Goal: Task Accomplishment & Management: Use online tool/utility

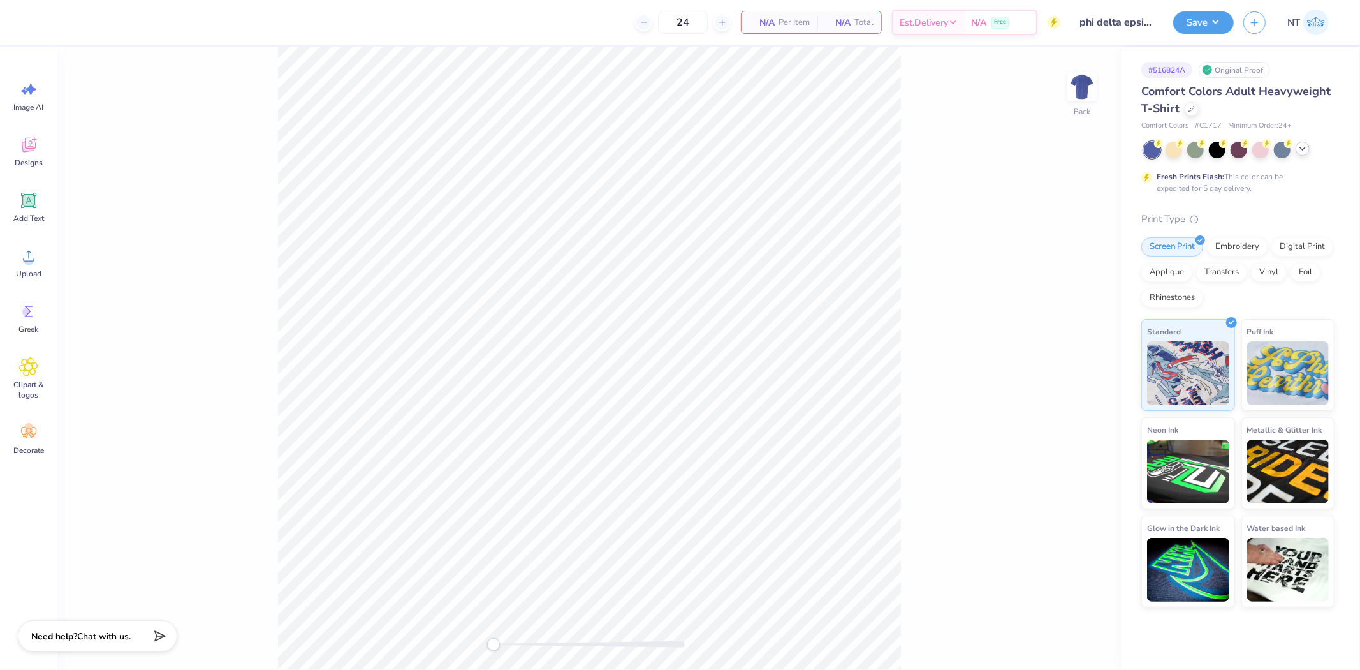
click at [1298, 154] on div at bounding box center [1303, 149] width 14 height 14
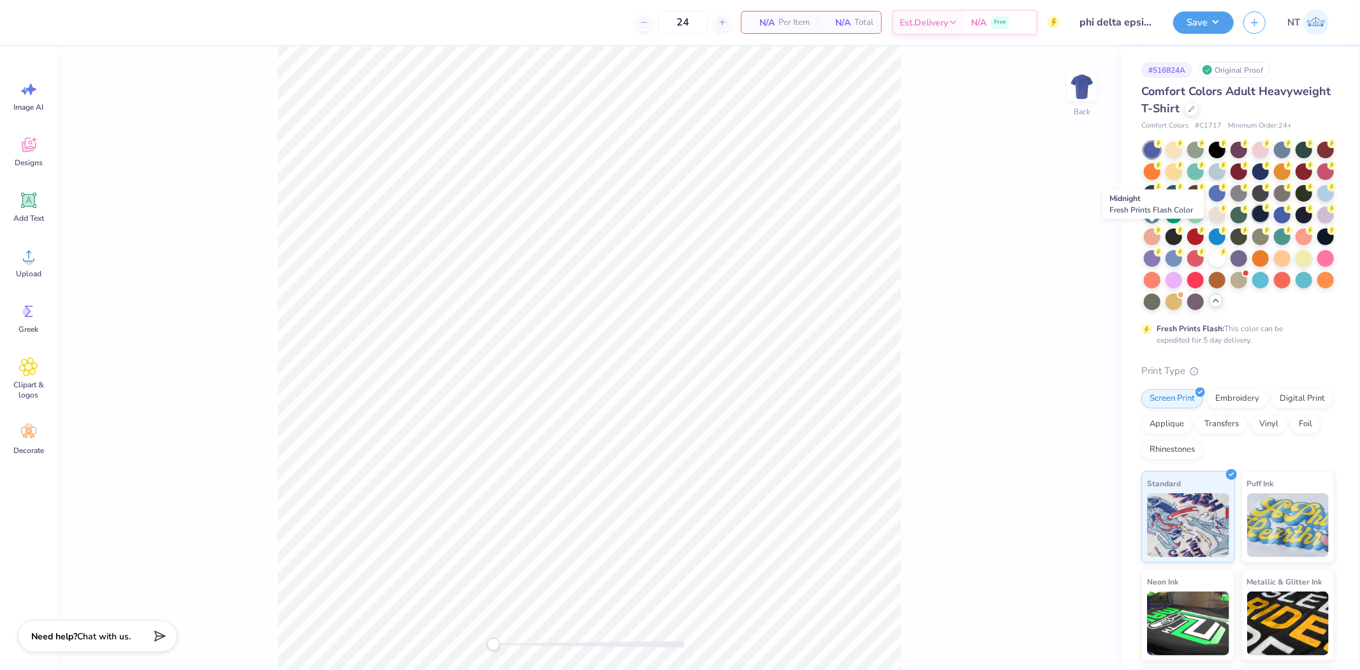
click at [1252, 222] on div at bounding box center [1260, 213] width 17 height 17
click at [1187, 309] on div at bounding box center [1195, 300] width 17 height 17
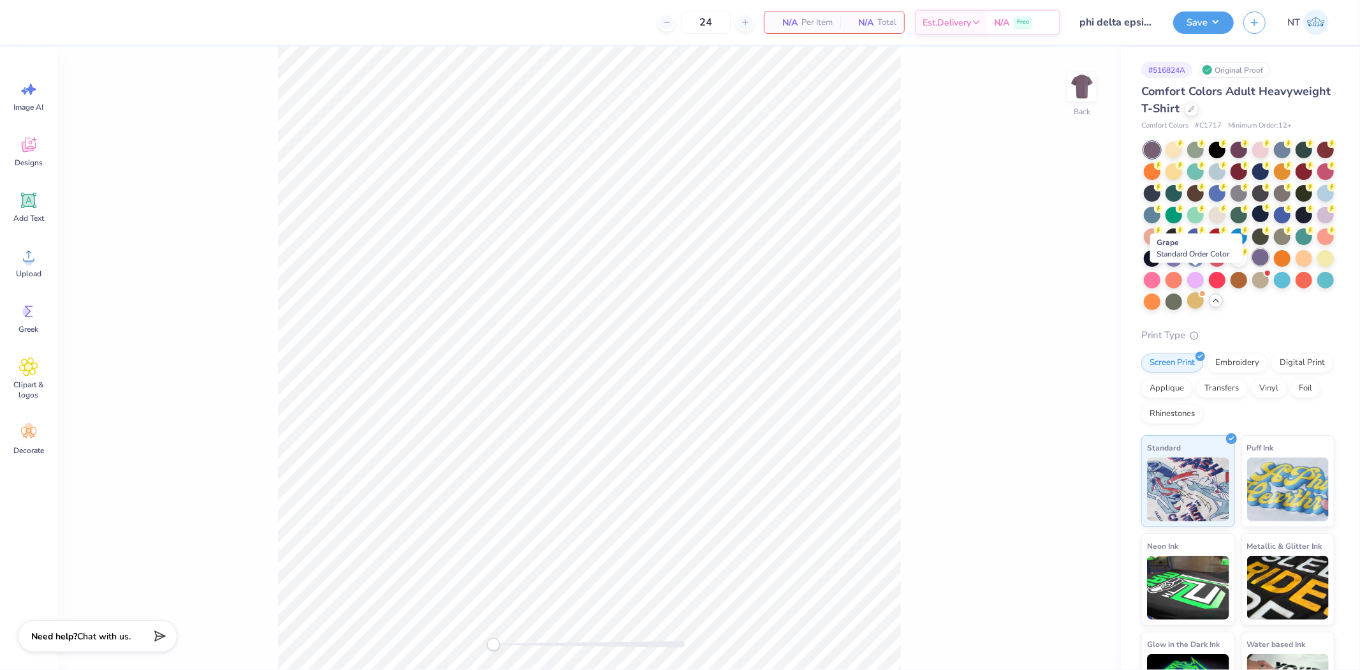
click at [1252, 265] on div at bounding box center [1260, 257] width 17 height 17
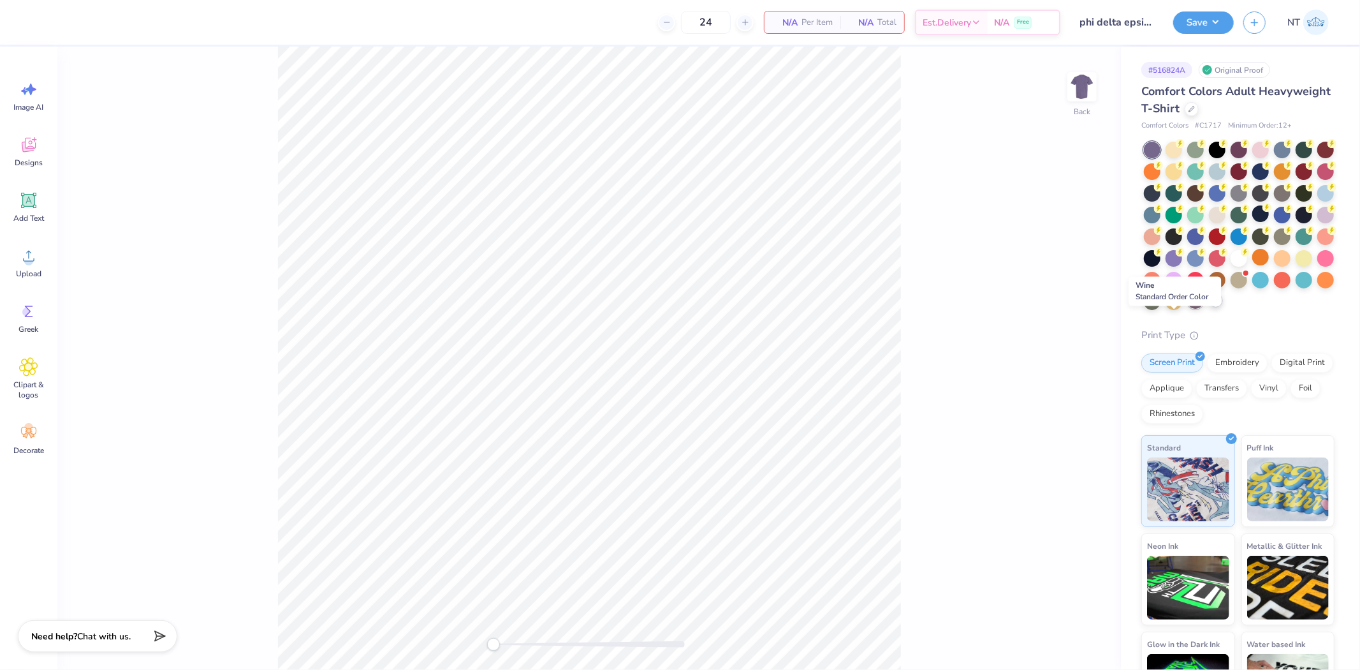
click at [1187, 309] on div at bounding box center [1195, 300] width 17 height 17
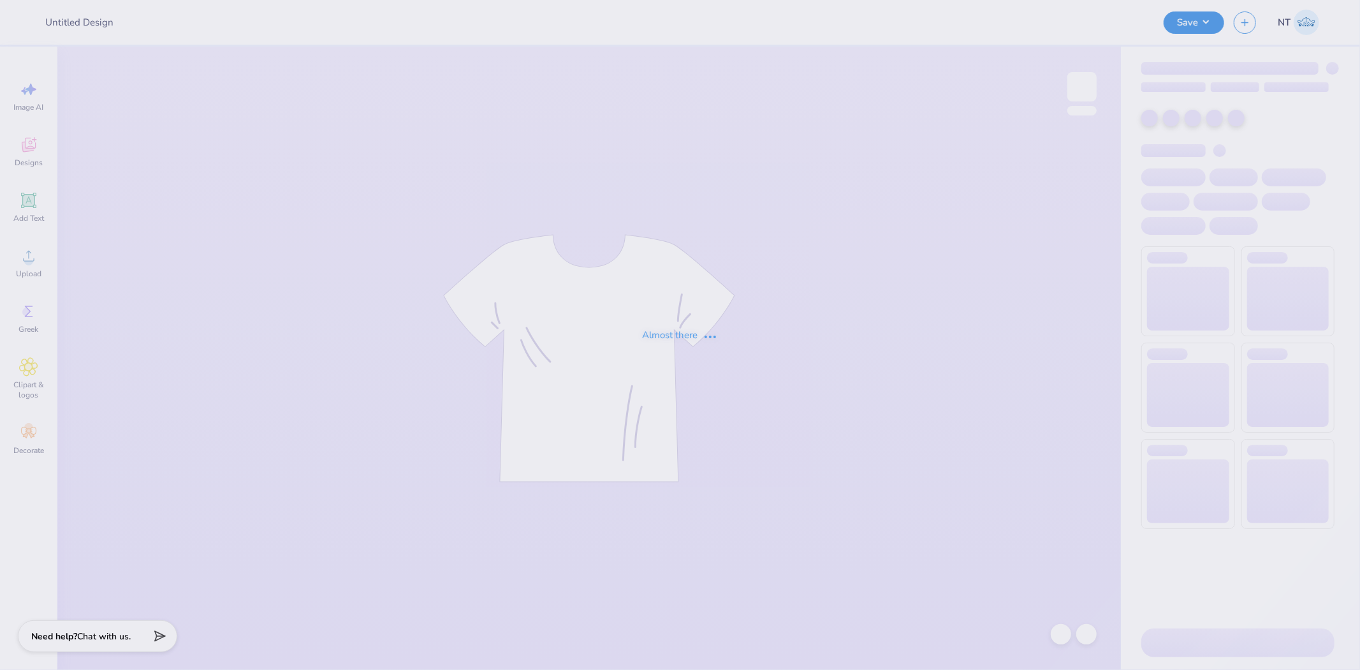
type input "phi delta epsilon tee"
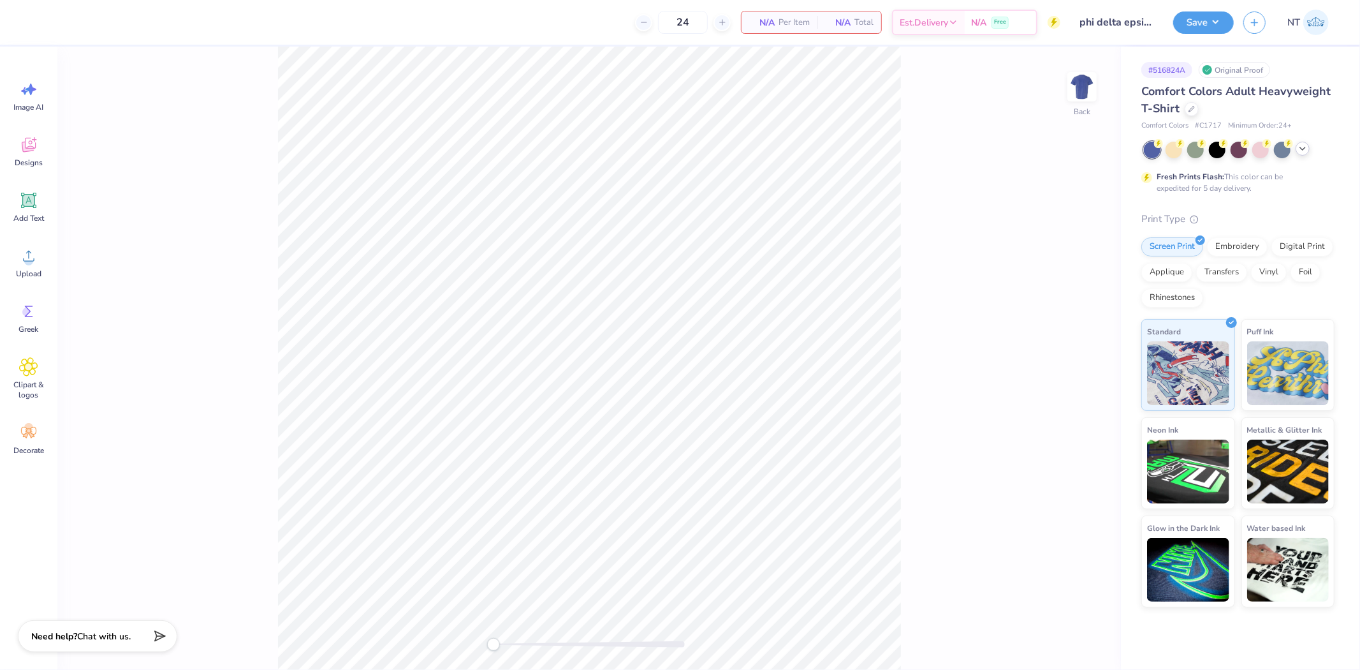
click at [1298, 153] on icon at bounding box center [1303, 148] width 10 height 10
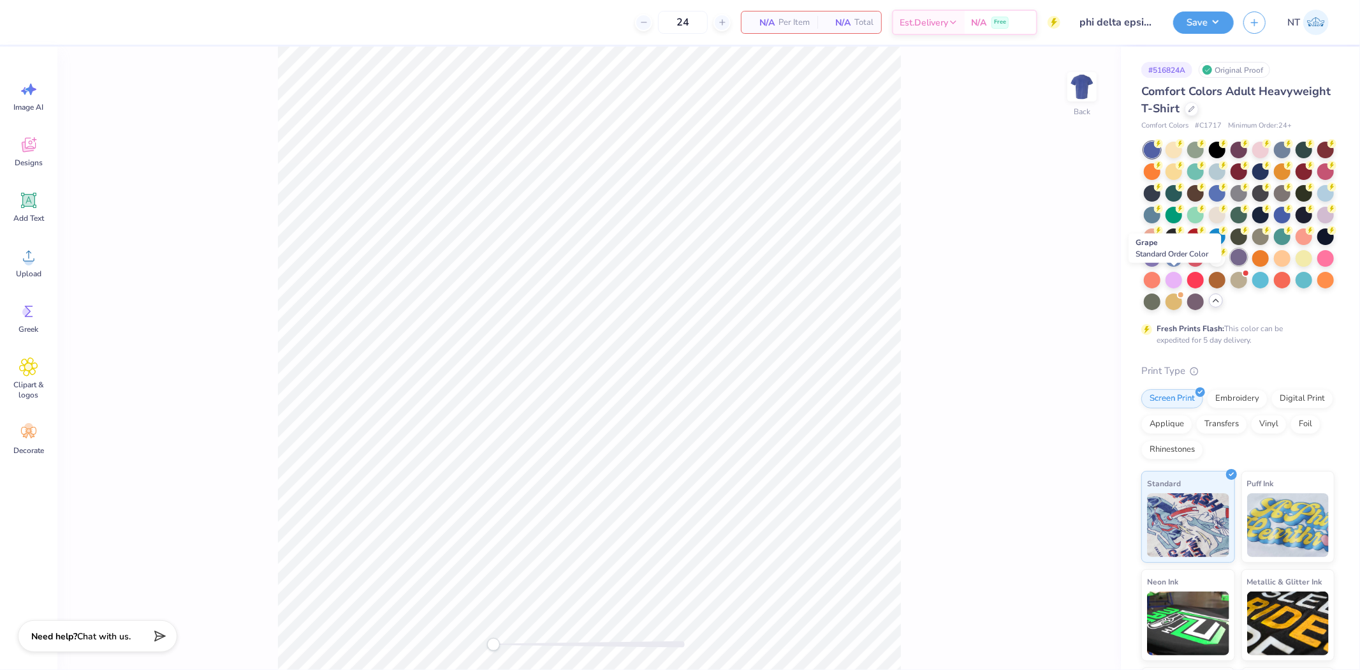
click at [1231, 265] on div at bounding box center [1239, 257] width 17 height 17
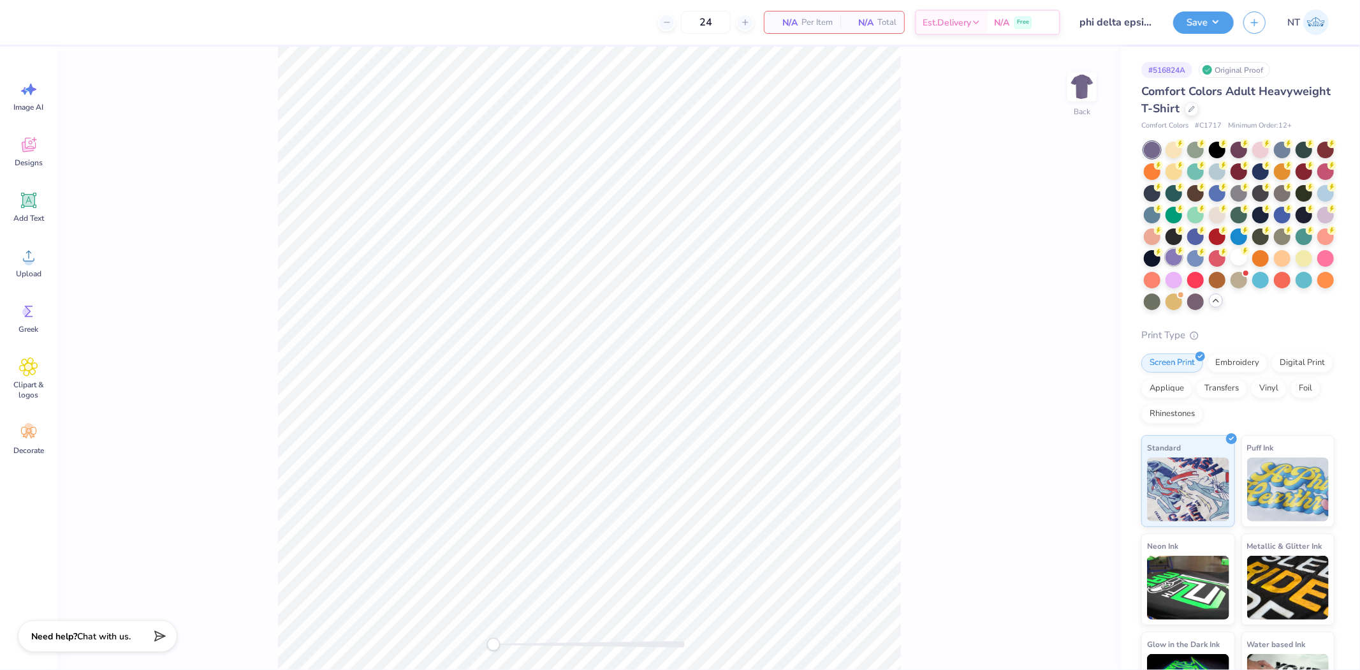
click at [1185, 253] on icon at bounding box center [1180, 250] width 9 height 9
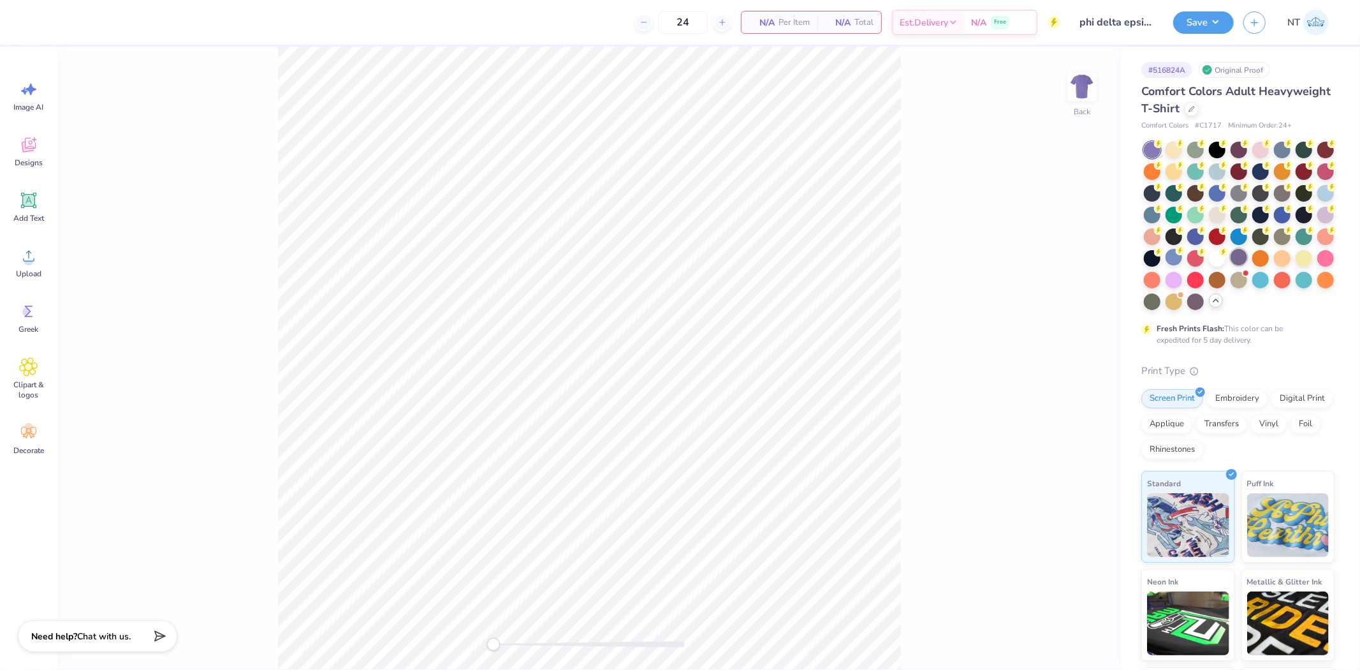
click at [1231, 265] on div at bounding box center [1239, 257] width 17 height 17
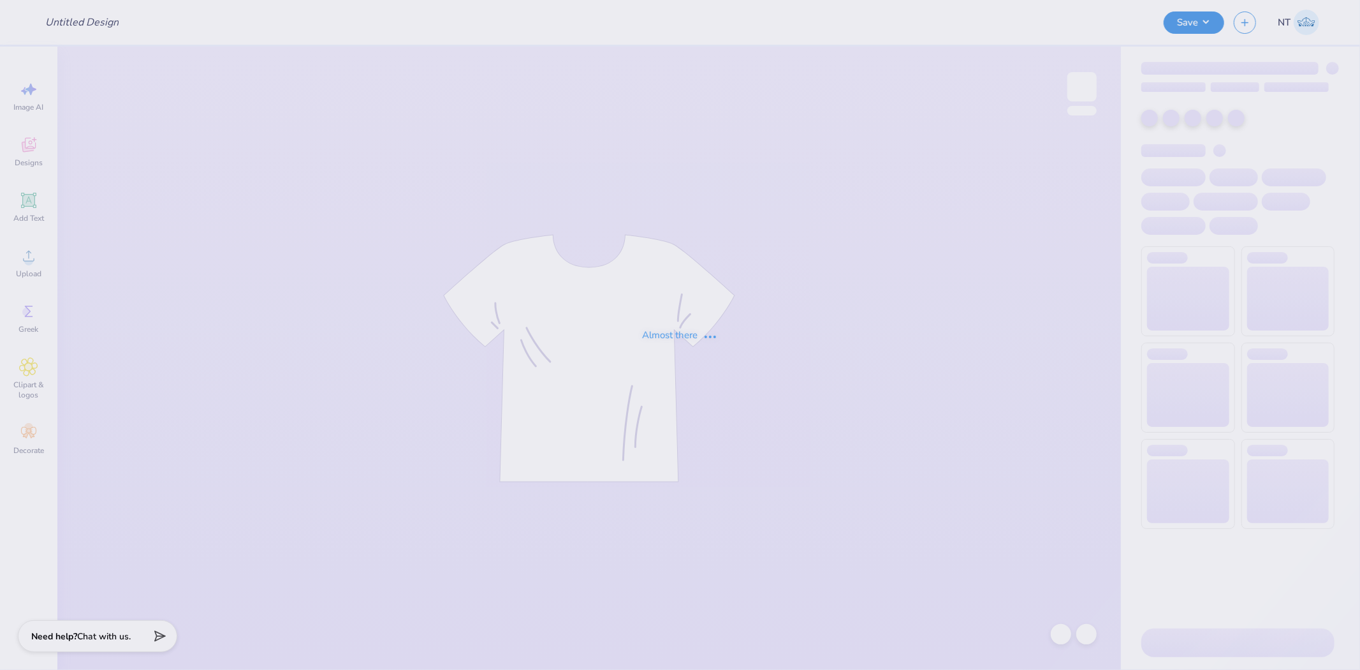
type input "phi delta epsilon tee"
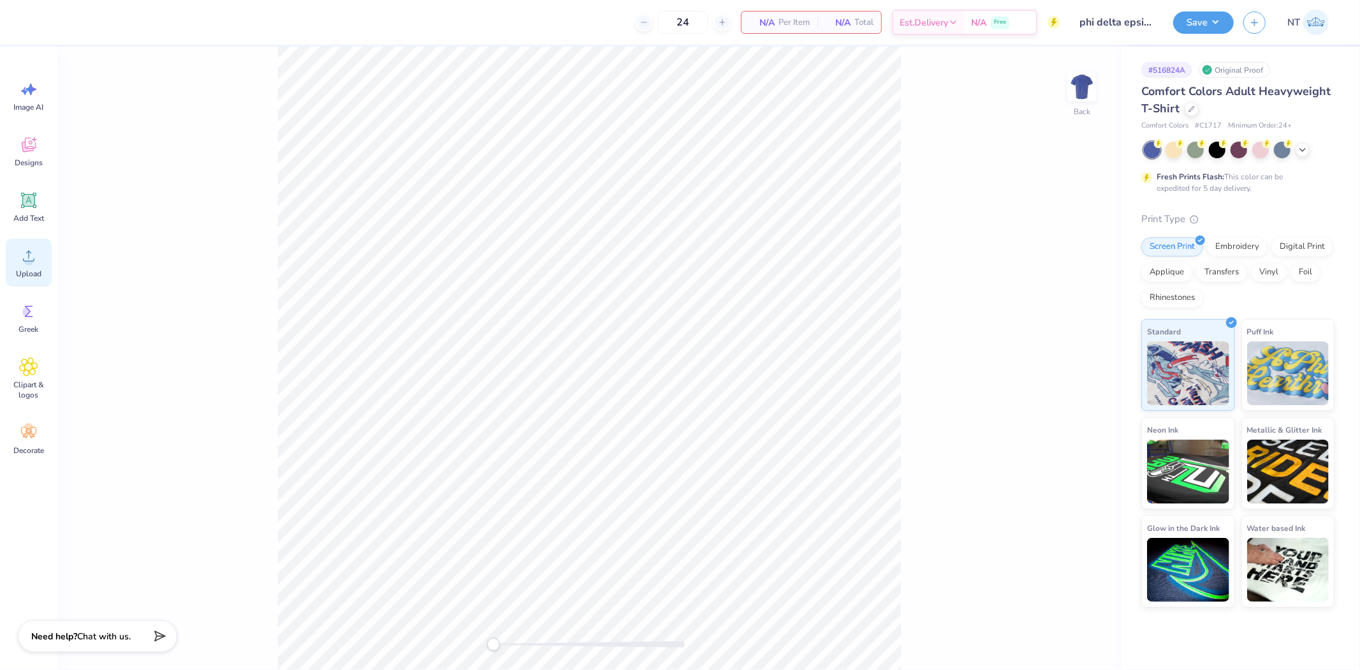
click at [35, 250] on icon at bounding box center [28, 255] width 19 height 19
click at [46, 260] on div "Upload" at bounding box center [29, 262] width 46 height 48
click at [42, 247] on div "Upload" at bounding box center [29, 262] width 46 height 48
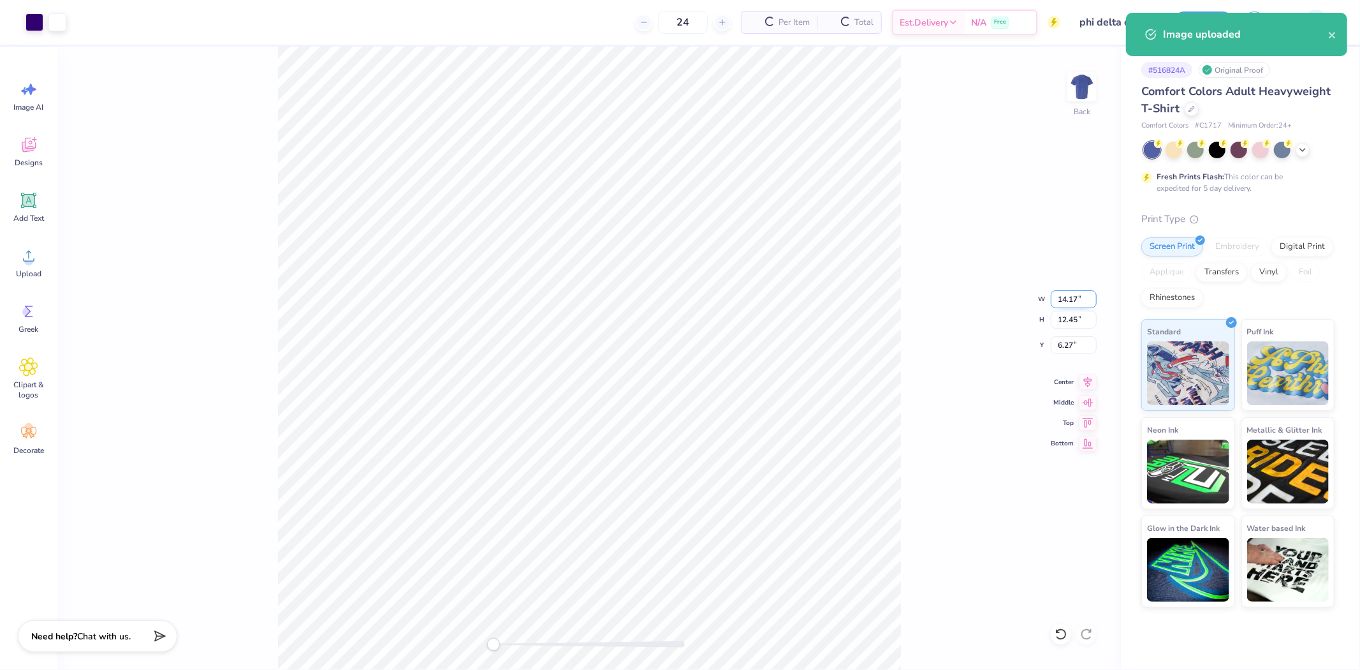
click at [1064, 302] on input "14.17" at bounding box center [1074, 299] width 46 height 18
type input "4"
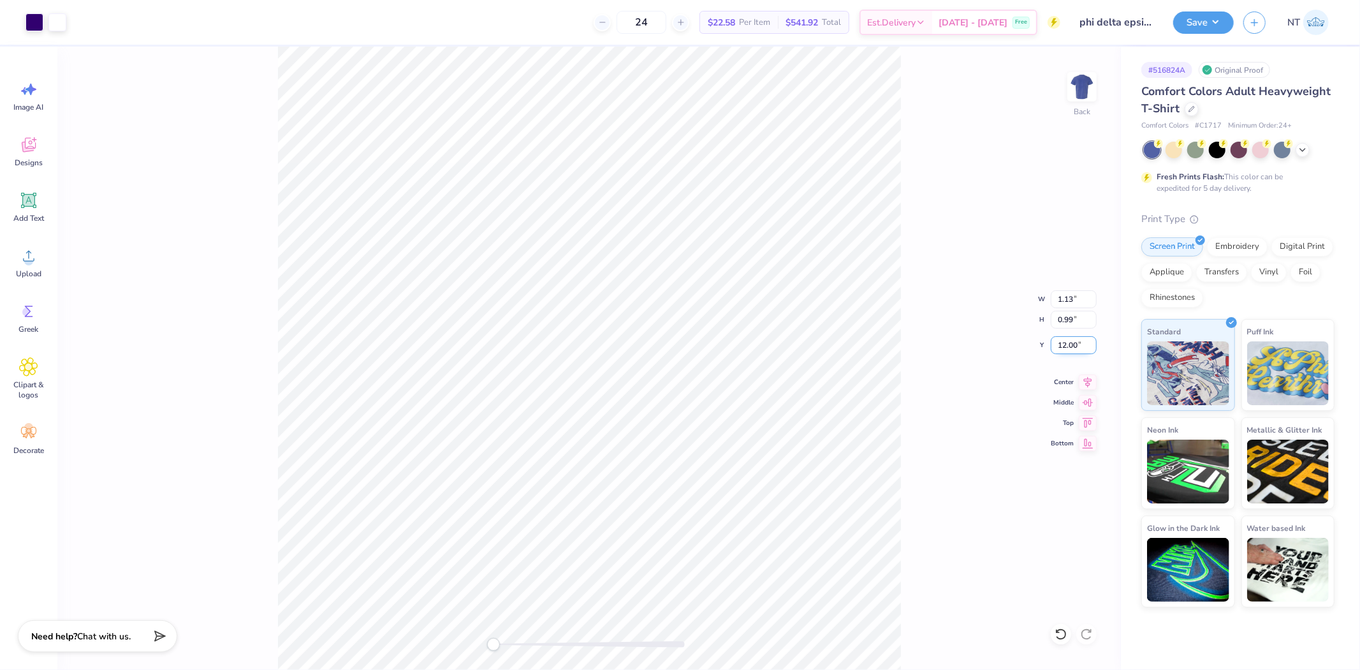
click at [1064, 347] on input "12.00" at bounding box center [1074, 345] width 46 height 18
type input "3"
click at [1083, 377] on icon at bounding box center [1088, 379] width 18 height 15
click at [916, 562] on div "Back" at bounding box center [589, 358] width 1064 height 623
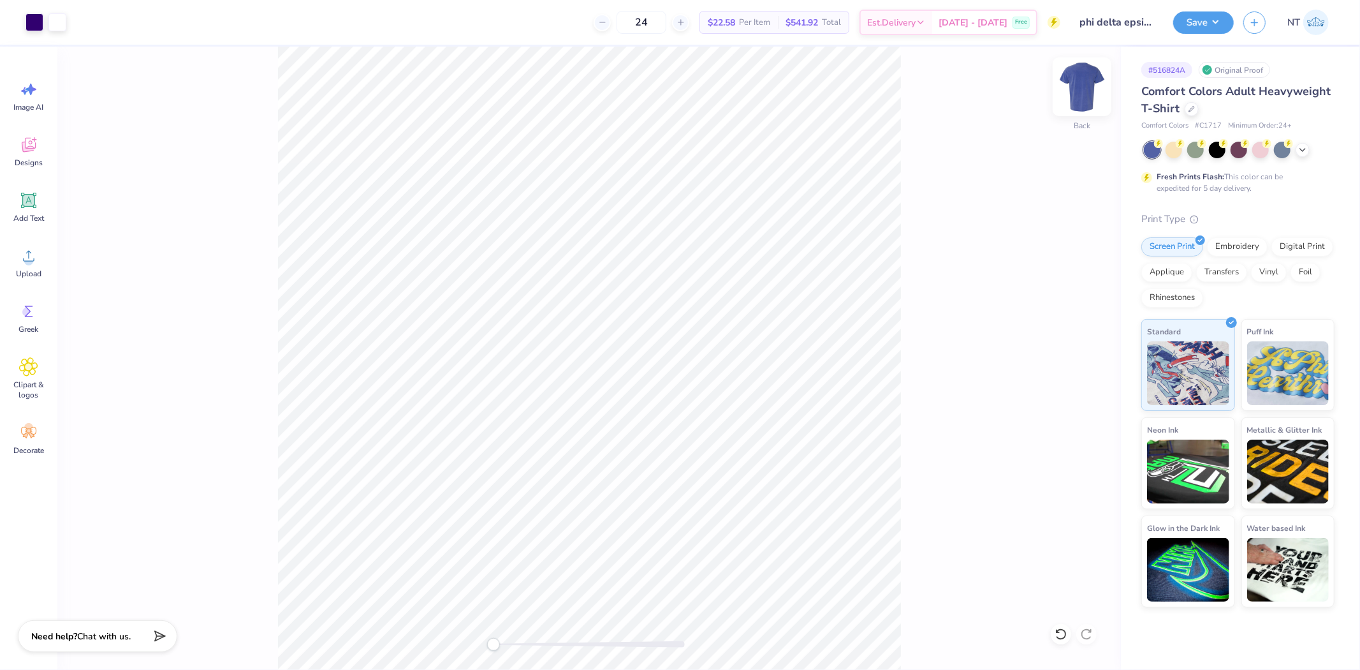
click at [1094, 77] on img at bounding box center [1082, 86] width 51 height 51
click at [20, 267] on div "Upload" at bounding box center [29, 262] width 46 height 48
click at [1086, 87] on img at bounding box center [1082, 86] width 51 height 51
click at [1059, 94] on div "Back W 4.00 4.00 " H 3.52 3.52 " Y 3.00 3.00 " Center Middle Top Bottom" at bounding box center [589, 358] width 1064 height 623
click at [1115, 80] on div "Back W 4.00 H 3.52 Y 3.00 Center Middle Top Bottom" at bounding box center [589, 358] width 1064 height 623
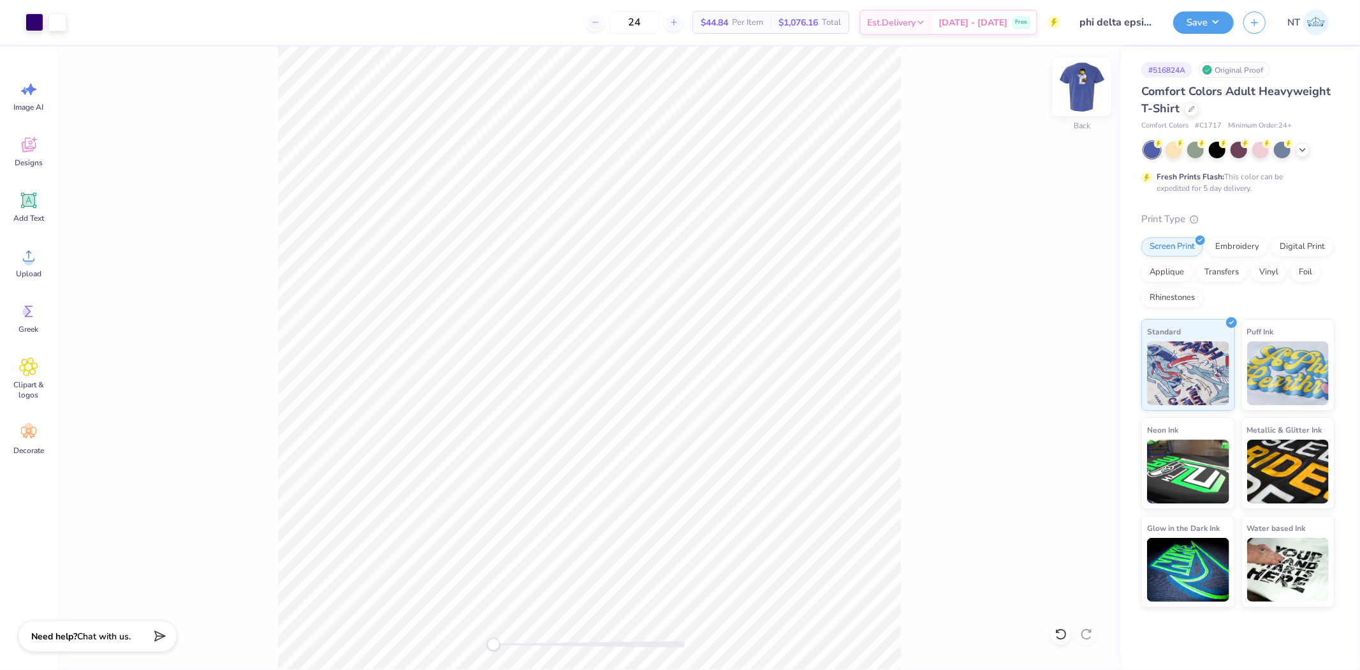
click at [1084, 84] on img at bounding box center [1082, 86] width 51 height 51
click at [1207, 8] on div "Save NT" at bounding box center [1266, 22] width 187 height 45
click at [1215, 14] on button "Save" at bounding box center [1203, 21] width 61 height 22
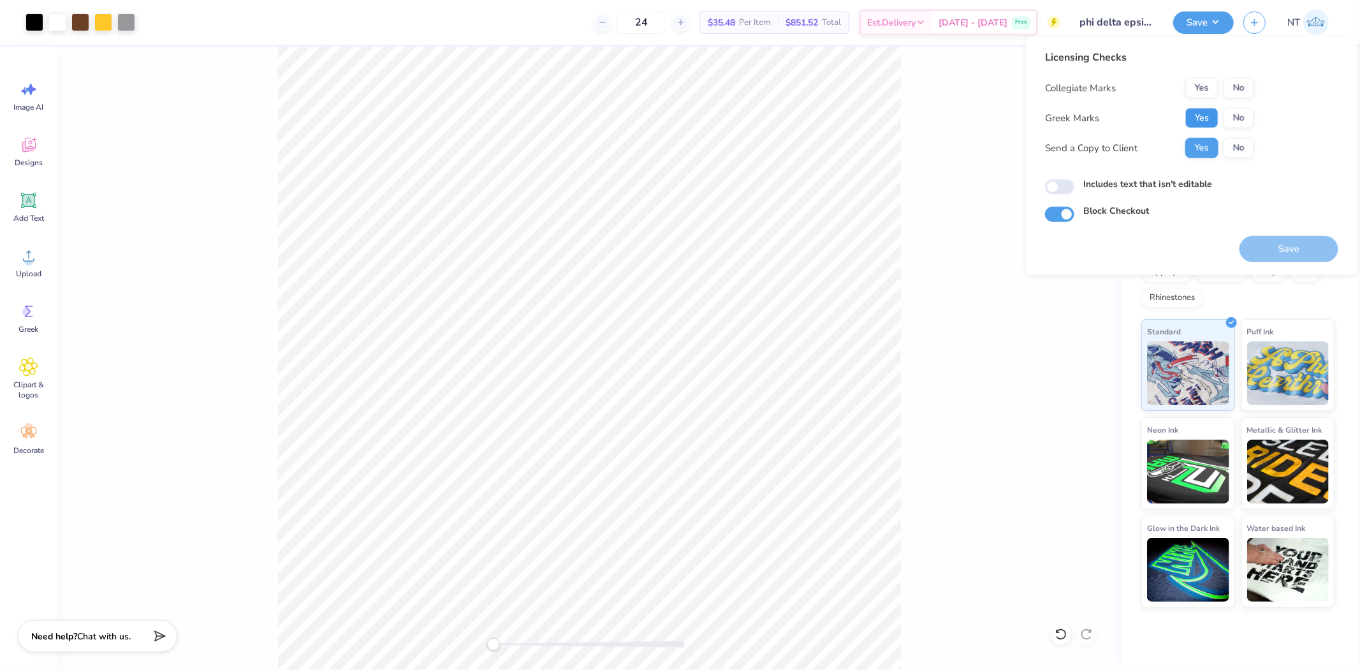
click at [1194, 122] on button "Yes" at bounding box center [1201, 118] width 33 height 20
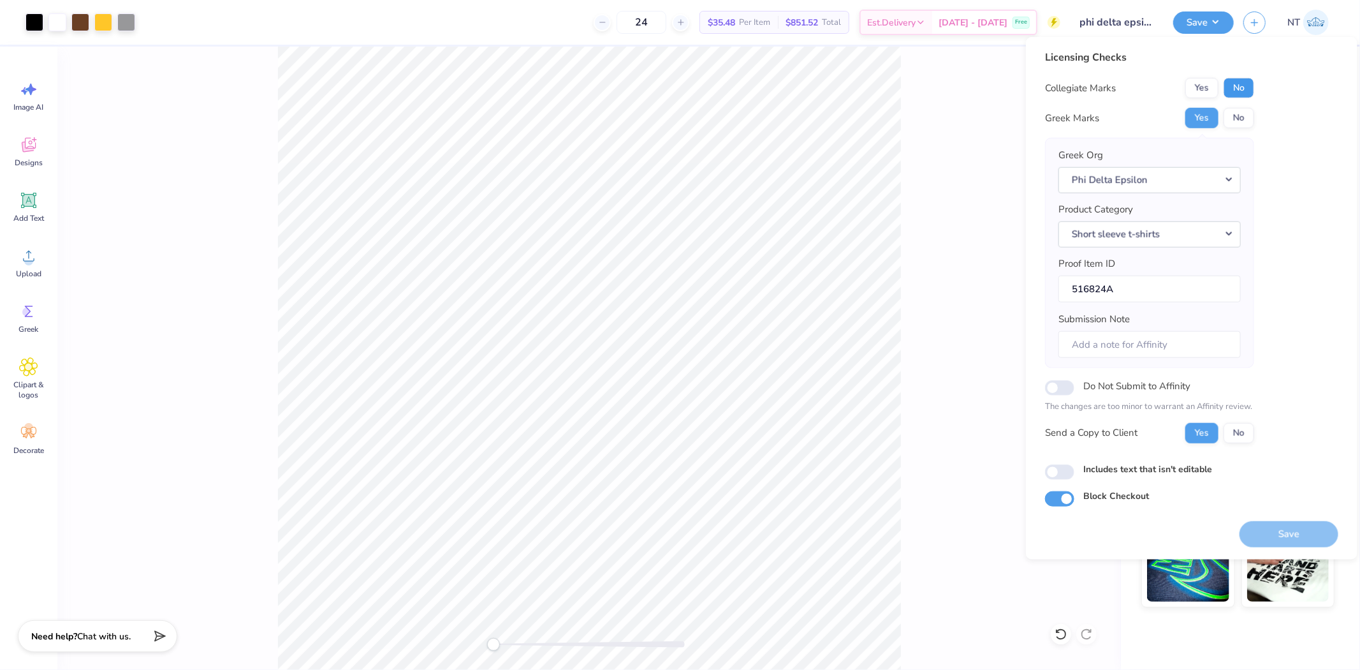
click at [1238, 93] on button "No" at bounding box center [1239, 88] width 31 height 20
click at [1168, 470] on label "Includes text that isn't editable" at bounding box center [1147, 468] width 129 height 13
click at [1074, 470] on input "Includes text that isn't editable" at bounding box center [1059, 471] width 29 height 15
checkbox input "true"
click at [1266, 527] on button "Save" at bounding box center [1289, 533] width 99 height 26
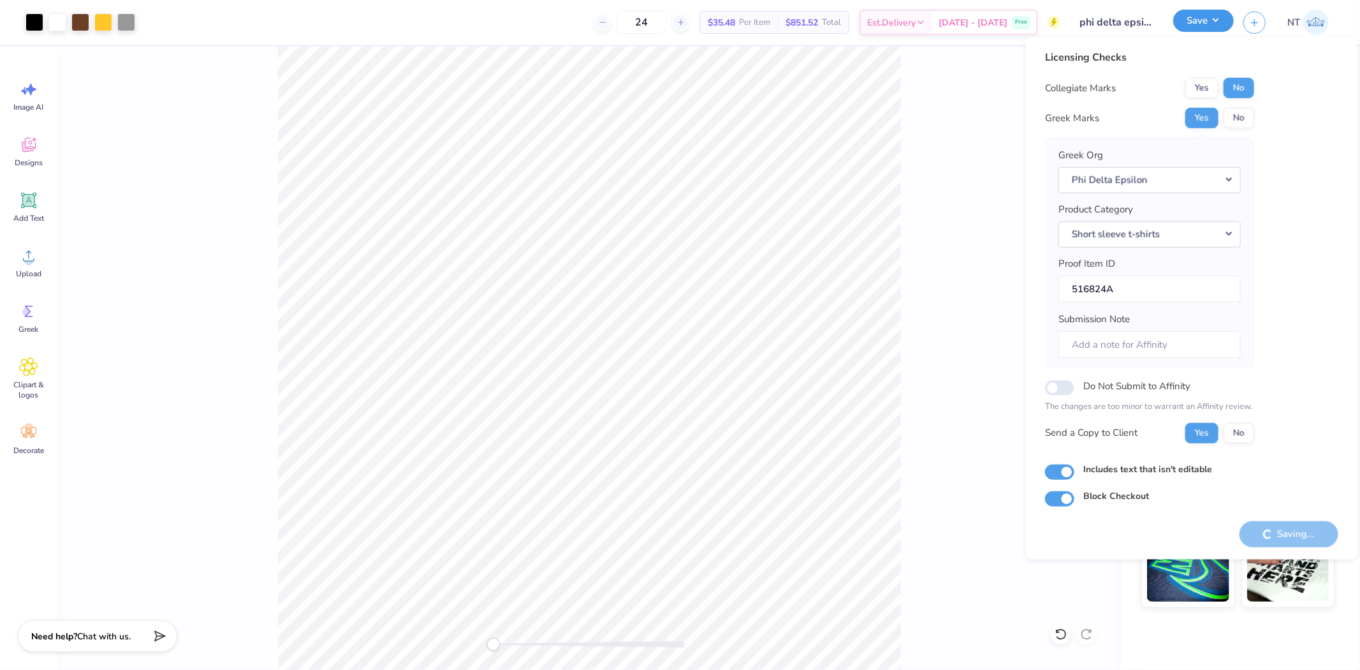
click at [1215, 17] on button "Save" at bounding box center [1203, 21] width 61 height 22
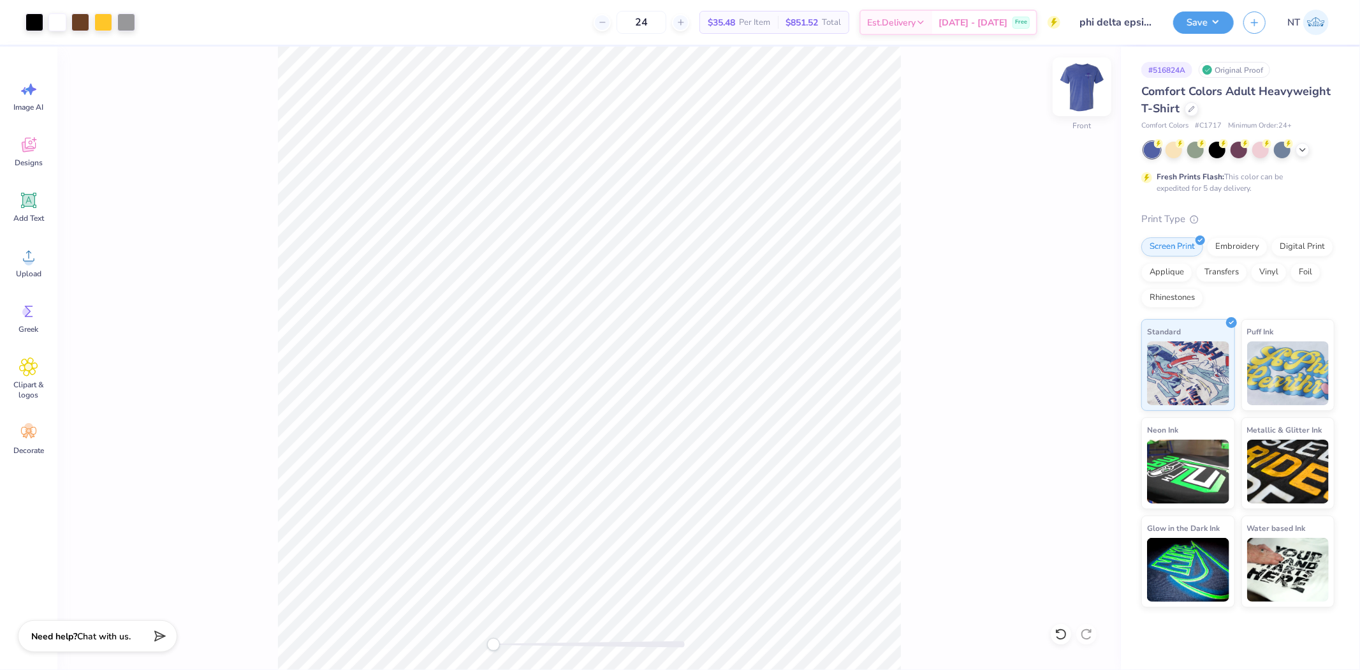
click at [1090, 84] on img at bounding box center [1082, 86] width 51 height 51
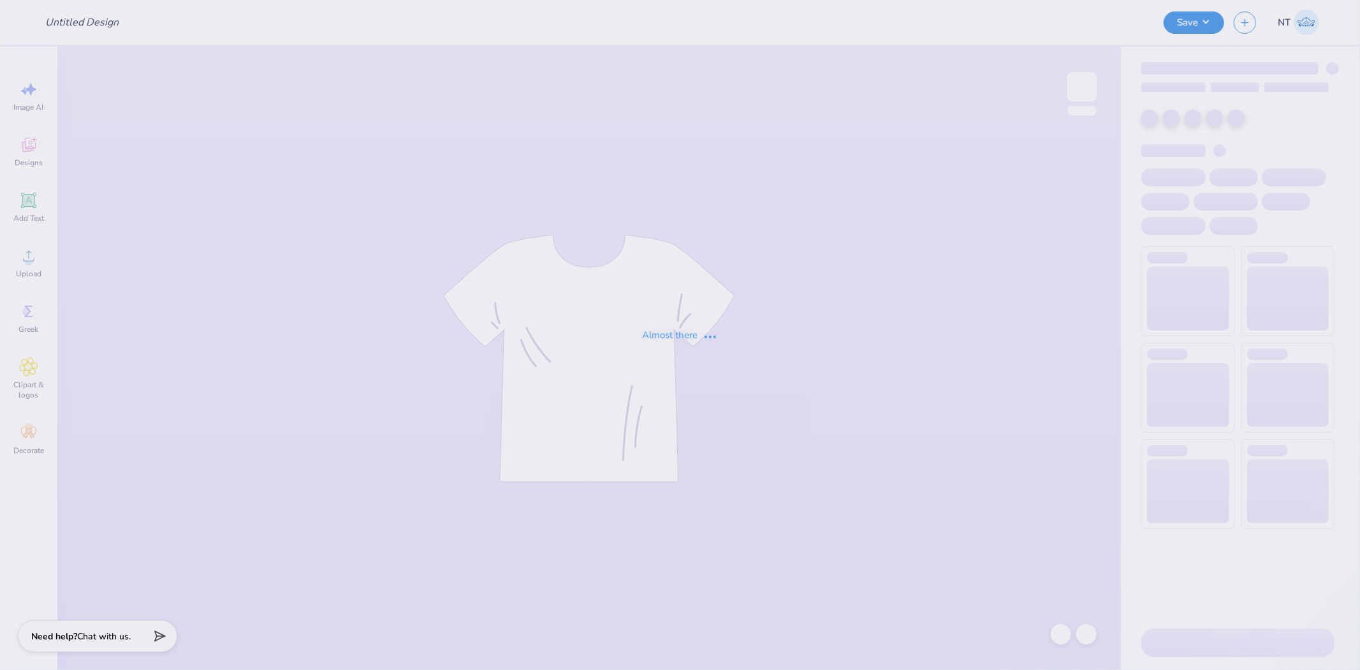
type input "phi delta epsilon tee"
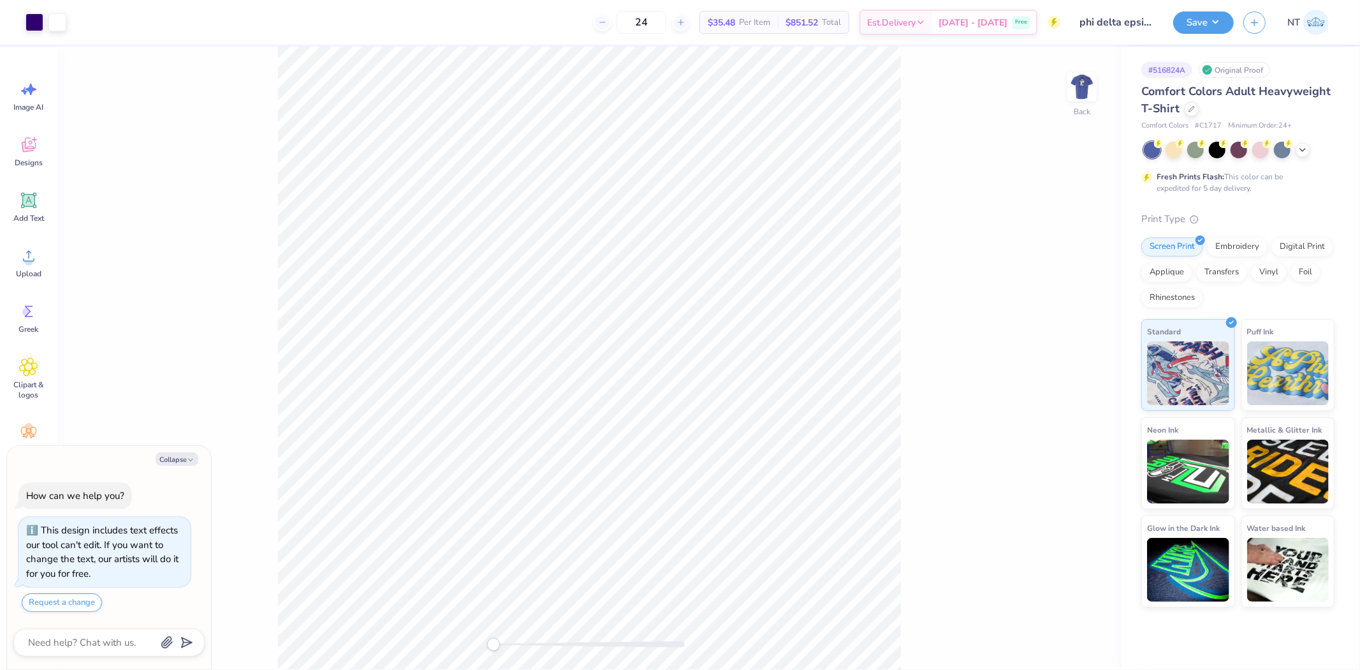
click at [202, 455] on div "Collapse" at bounding box center [108, 458] width 191 height 13
click at [1075, 87] on img at bounding box center [1082, 86] width 51 height 51
click at [27, 14] on div at bounding box center [35, 21] width 18 height 18
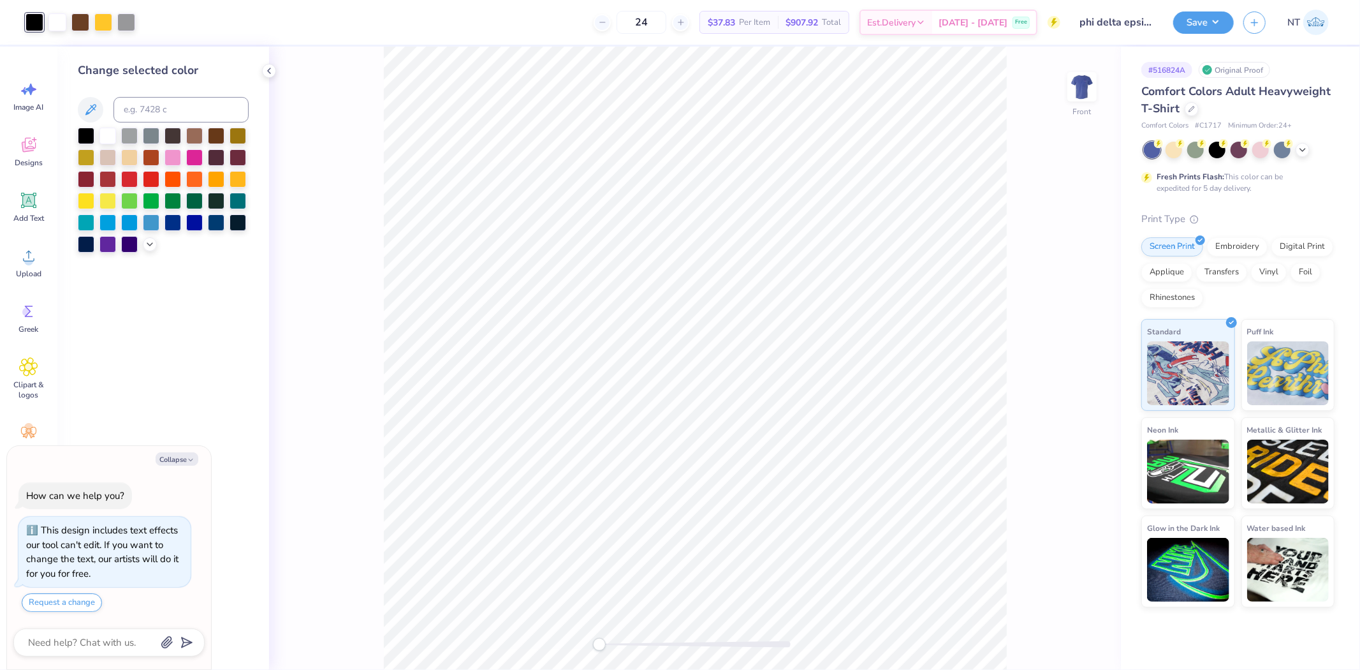
type textarea "x"
click at [142, 112] on input at bounding box center [181, 110] width 135 height 26
type input "2685"
type textarea "x"
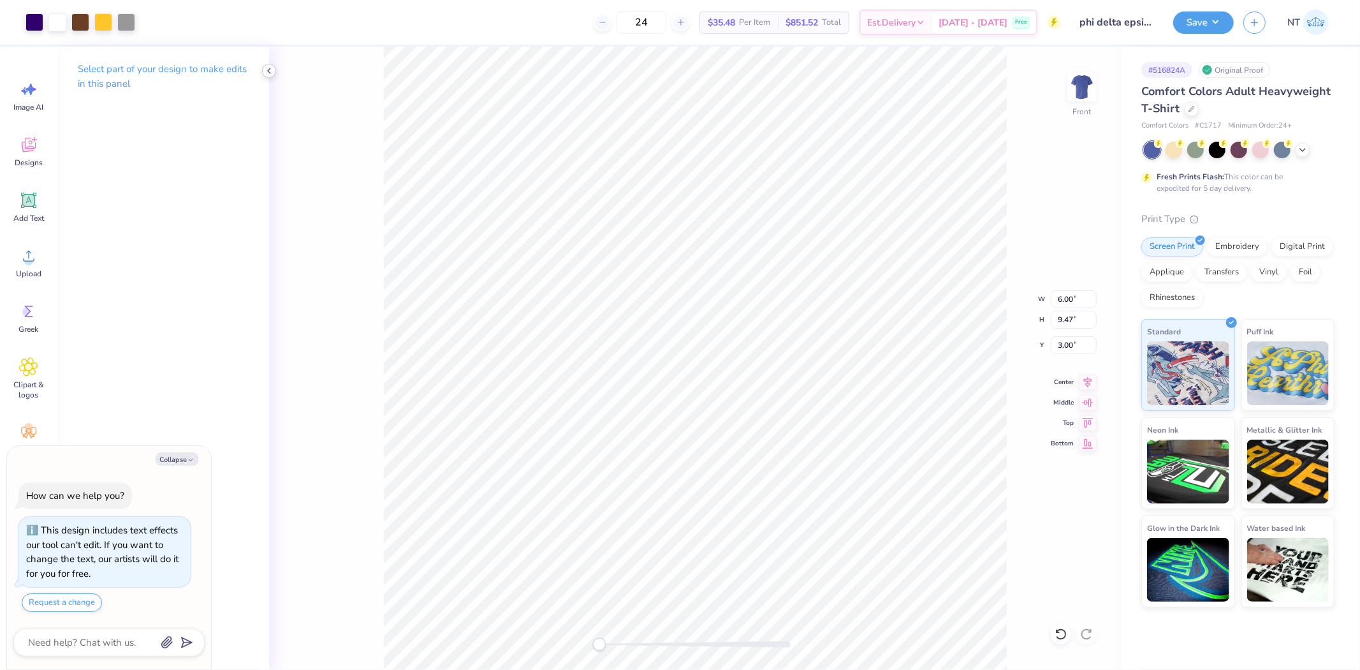
click at [270, 77] on div at bounding box center [269, 71] width 14 height 14
click at [187, 457] on button "Collapse" at bounding box center [177, 458] width 43 height 13
type textarea "x"
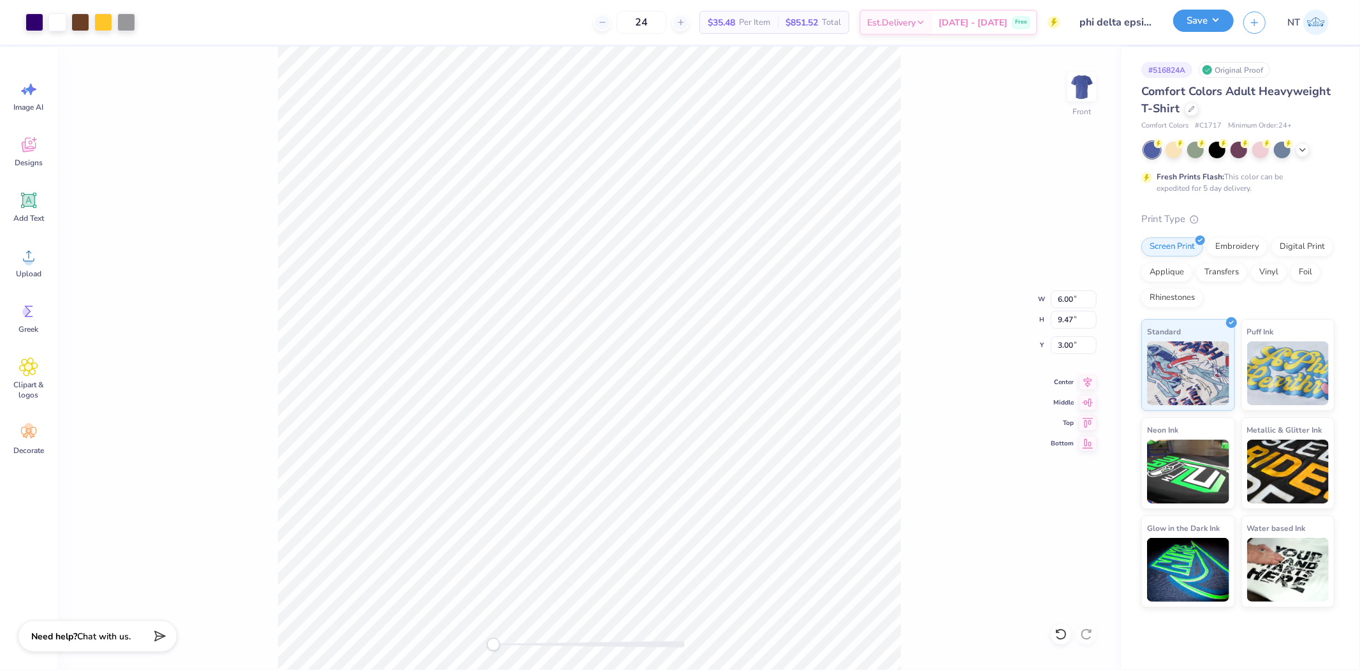
click at [1206, 30] on button "Save" at bounding box center [1203, 21] width 61 height 22
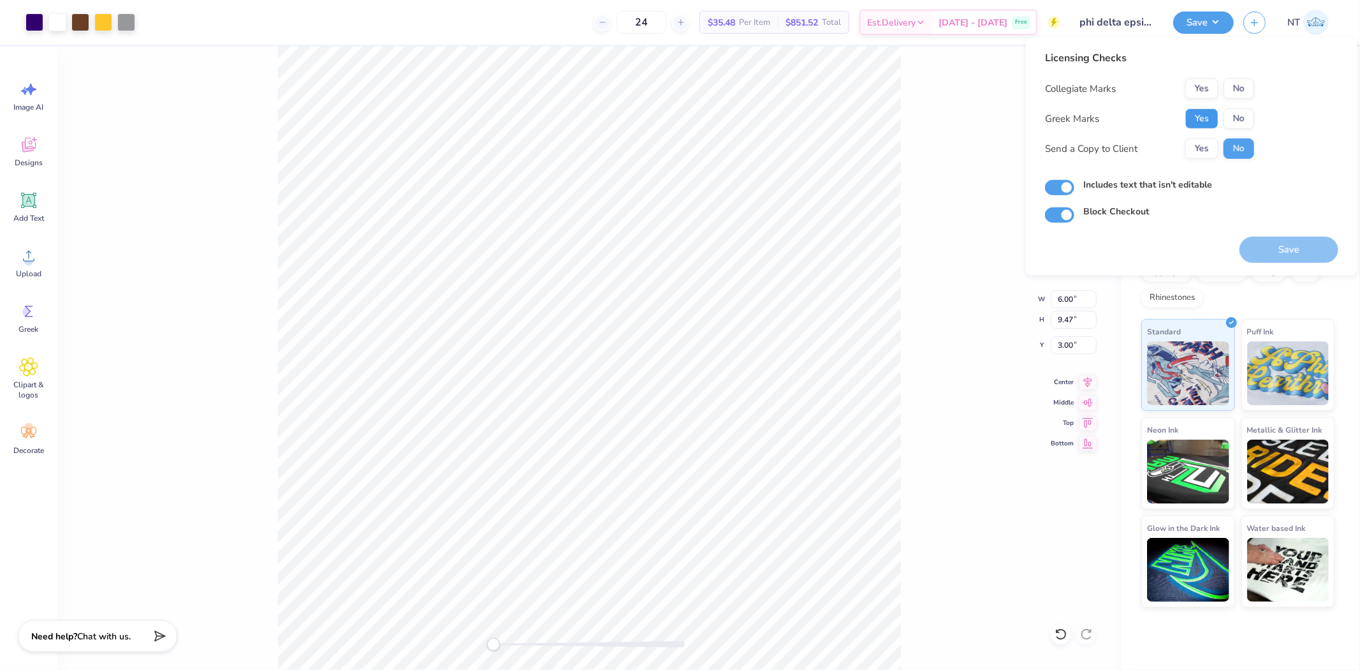
click at [1200, 108] on button "Yes" at bounding box center [1201, 118] width 33 height 20
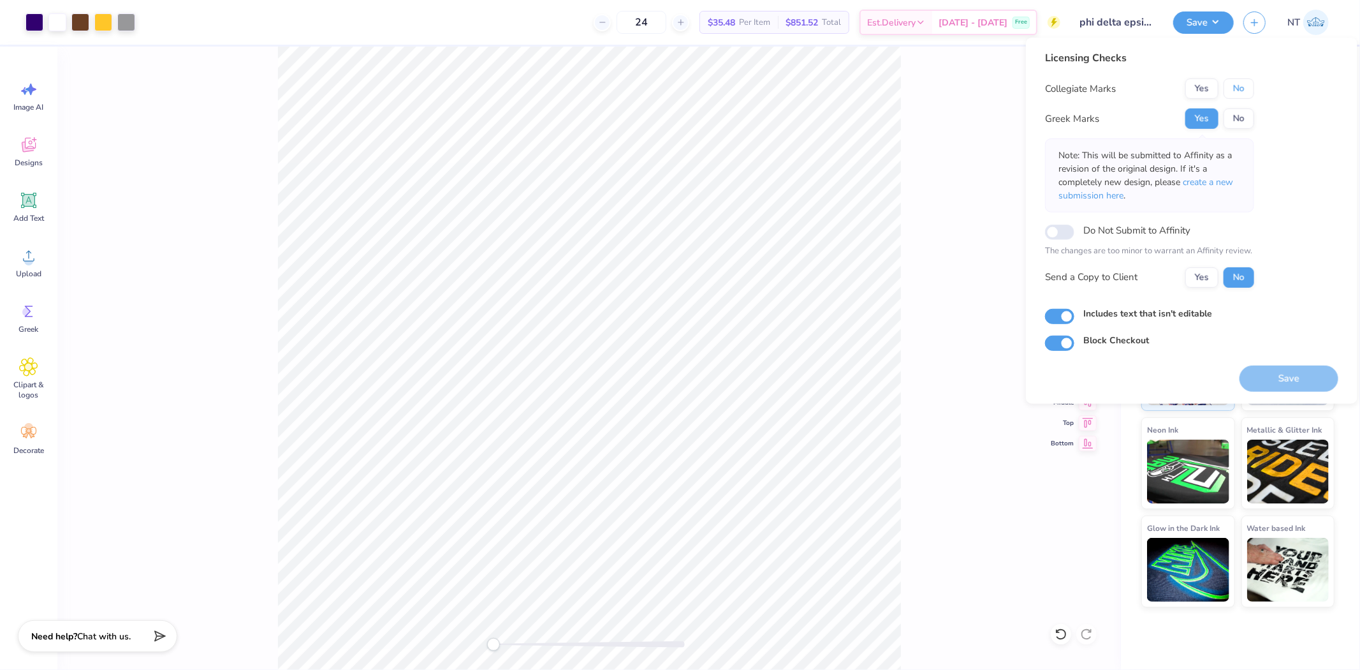
click at [1231, 90] on button "No" at bounding box center [1239, 88] width 31 height 20
click at [1273, 369] on button "Save" at bounding box center [1289, 378] width 99 height 26
